Goal: Task Accomplishment & Management: Use online tool/utility

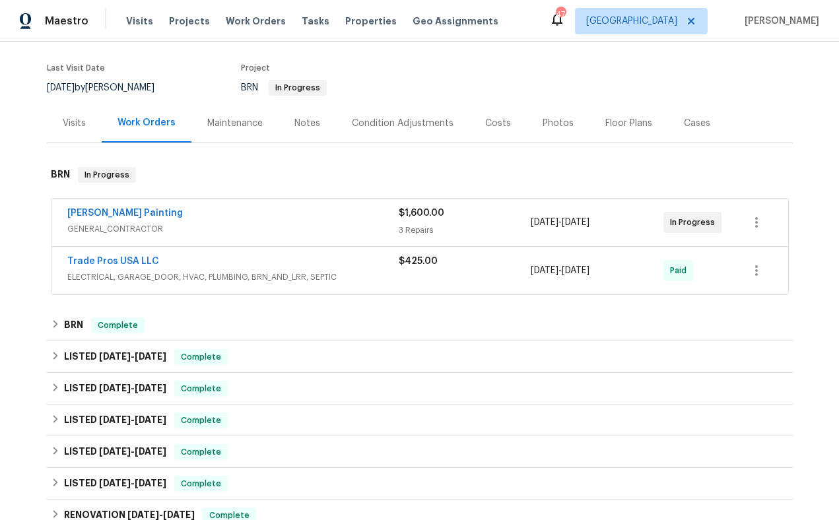
scroll to position [97, 0]
click at [117, 261] on link "Trade Pros USA LLC" at bounding box center [113, 260] width 92 height 9
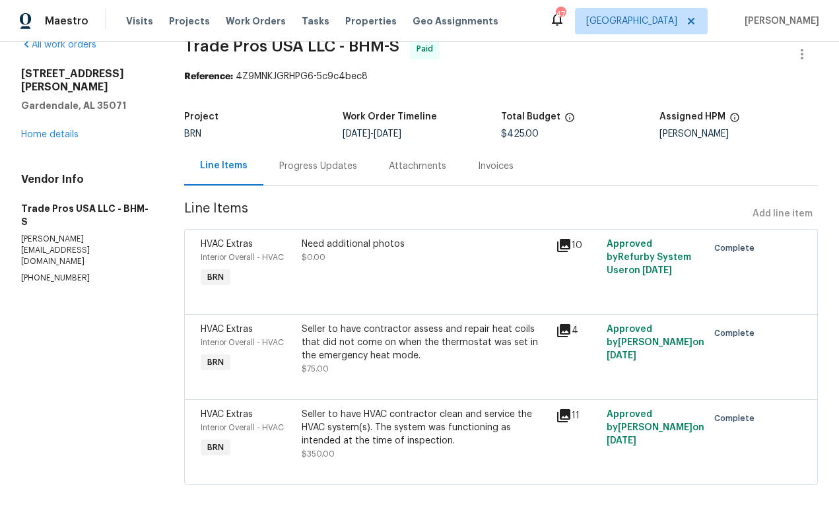
scroll to position [27, 0]
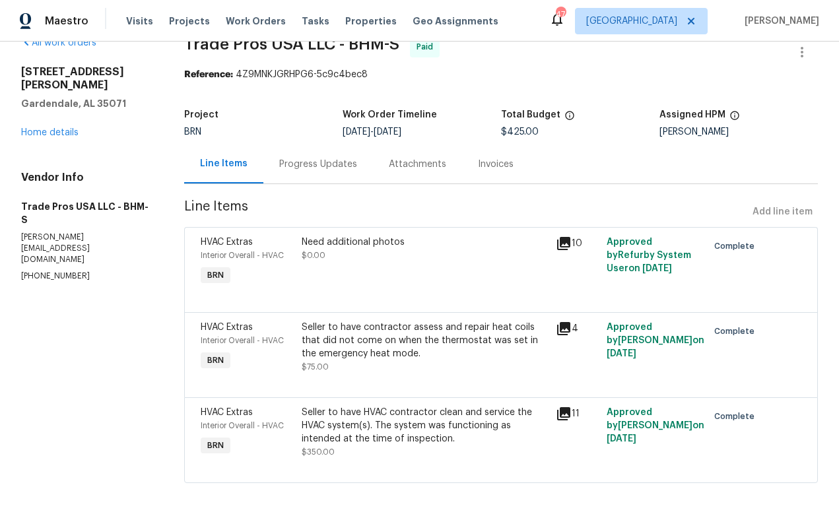
click at [487, 164] on div "Invoices" at bounding box center [496, 164] width 36 height 13
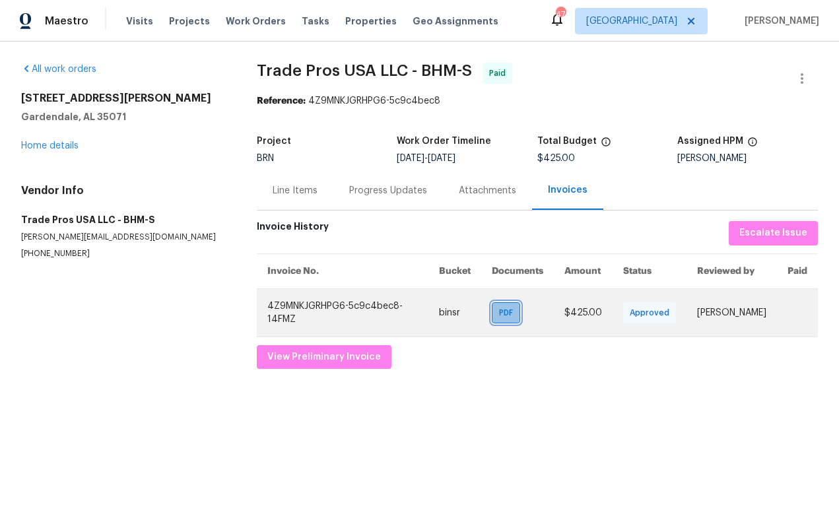
click at [499, 312] on span "PDF" at bounding box center [508, 312] width 19 height 13
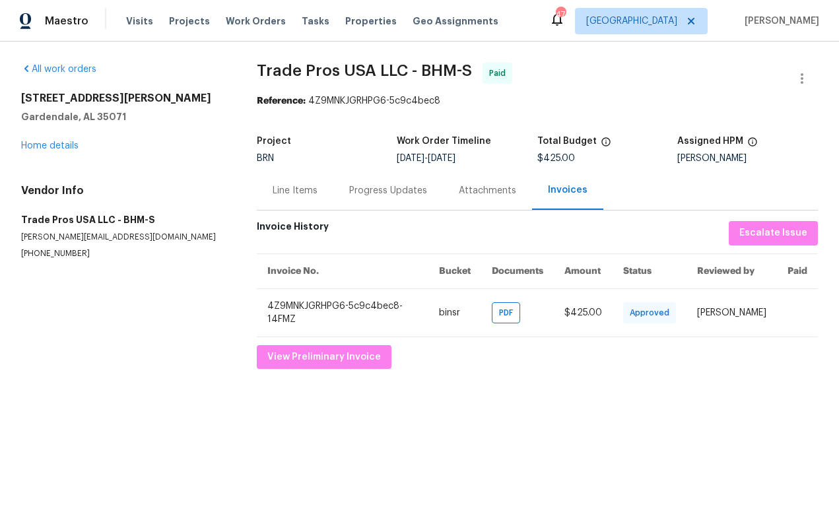
click at [577, 362] on div "Invoice History Escalate Issue Invoice No. Bucket Documents Amount Status Revie…" at bounding box center [537, 295] width 561 height 148
click at [473, 193] on div "Attachments" at bounding box center [487, 190] width 57 height 13
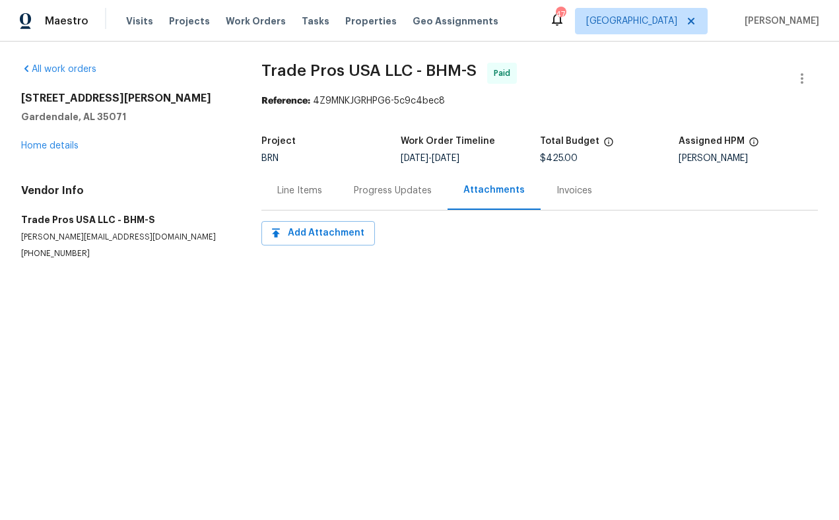
click at [312, 190] on div "Line Items" at bounding box center [299, 190] width 45 height 13
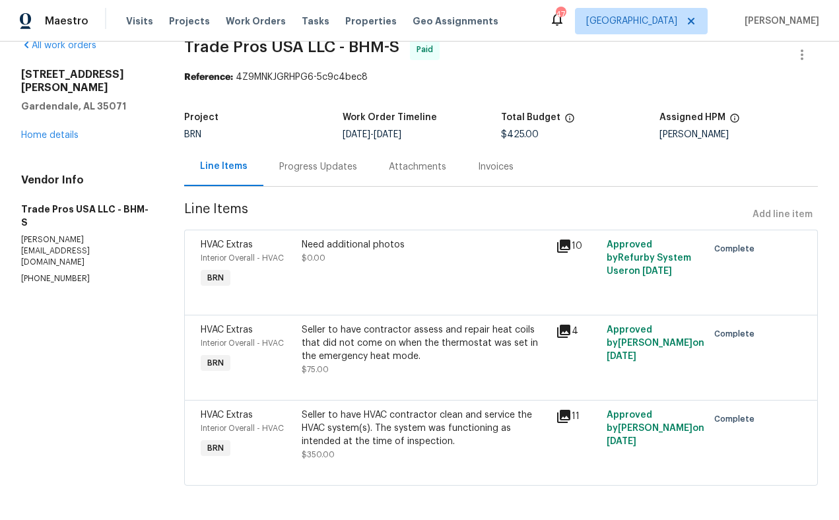
scroll to position [22, 0]
